Goal: Task Accomplishment & Management: Manage account settings

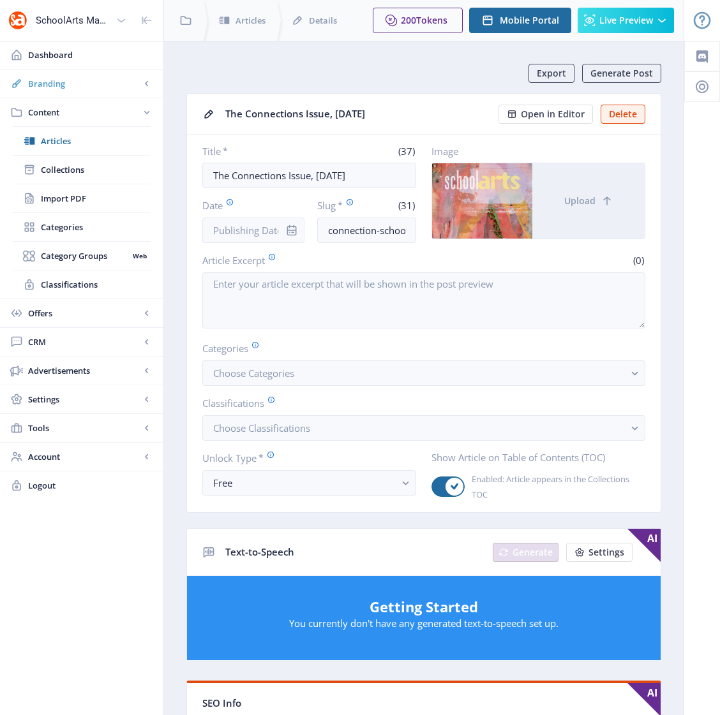
click at [54, 85] on span "Branding" at bounding box center [84, 83] width 112 height 13
click at [77, 144] on span "Appearance" at bounding box center [96, 141] width 110 height 13
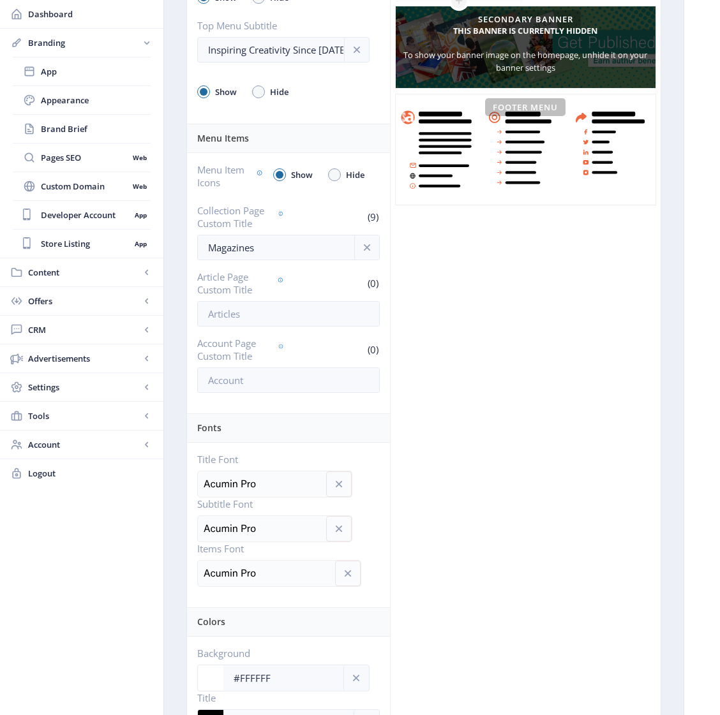
scroll to position [162, 0]
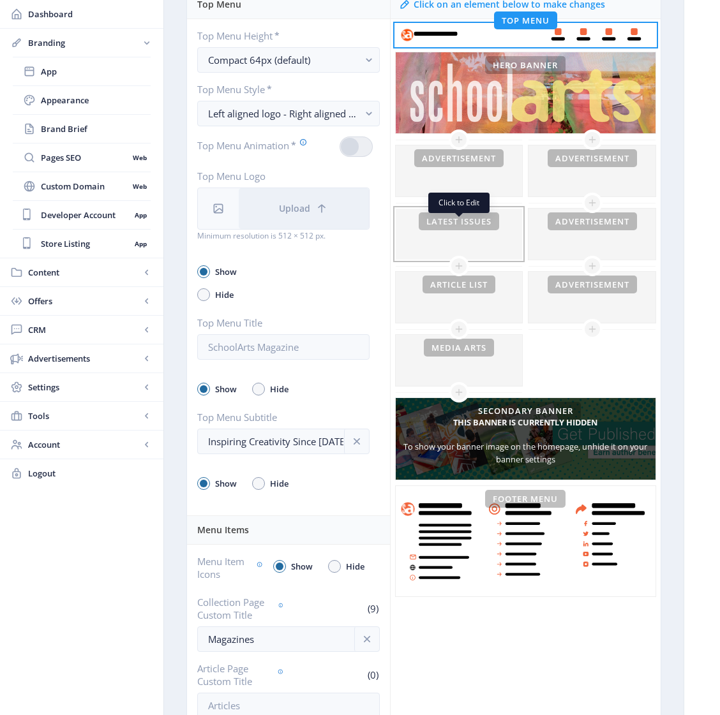
click at [457, 248] on div at bounding box center [459, 234] width 127 height 51
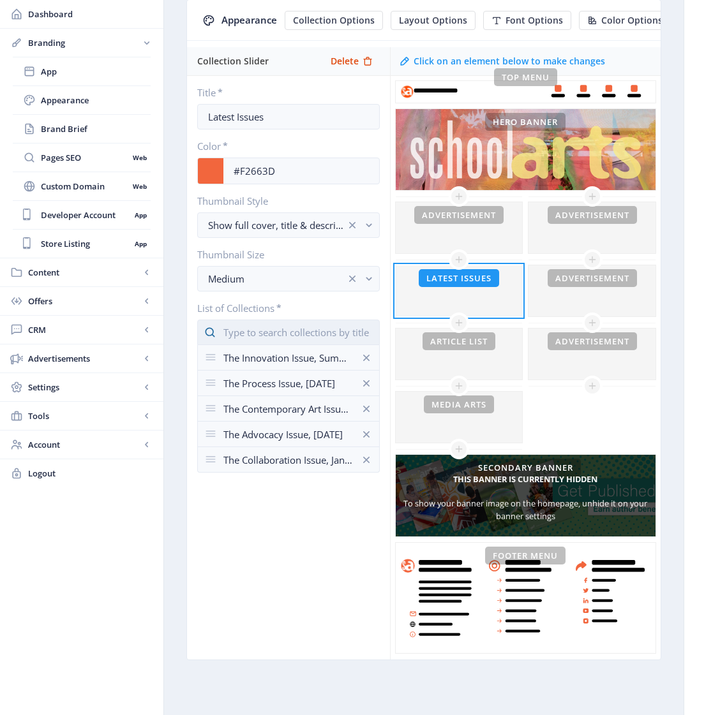
click at [269, 333] on input "text" at bounding box center [288, 333] width 182 height 26
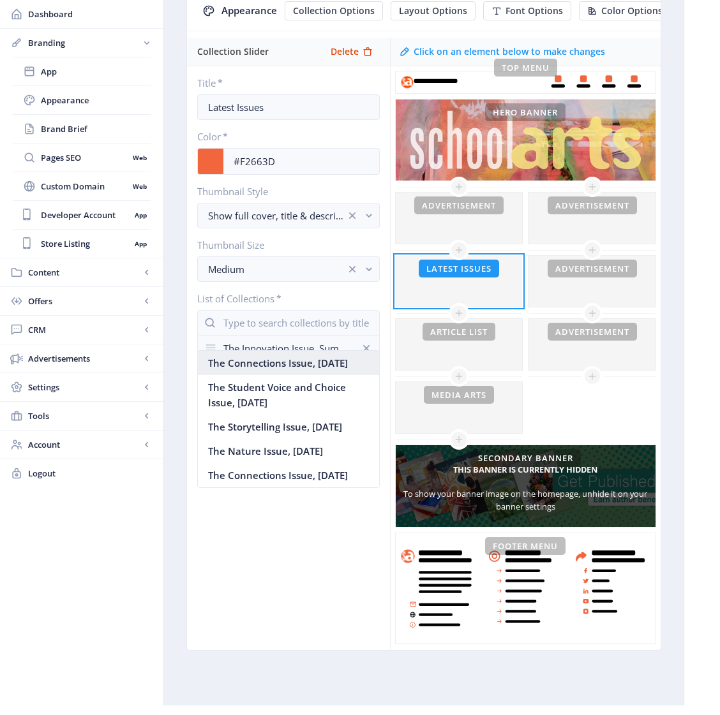
click at [269, 369] on nb-option "The Connections Issue, [DATE]" at bounding box center [288, 363] width 181 height 24
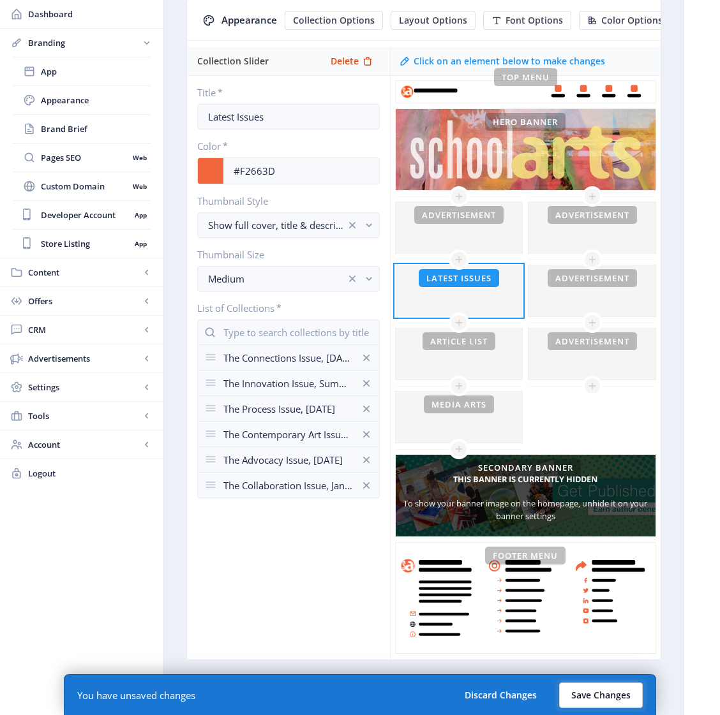
click at [598, 695] on button "Save Changes" at bounding box center [601, 696] width 84 height 26
